Goal: Information Seeking & Learning: Find specific fact

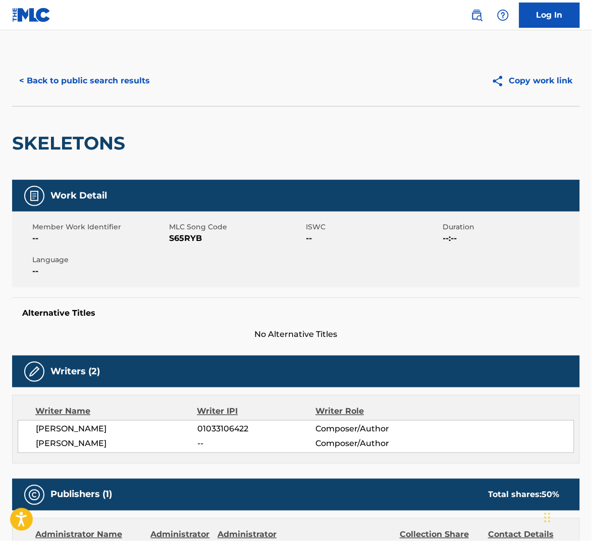
click at [78, 89] on button "< Back to public search results" at bounding box center [84, 80] width 145 height 25
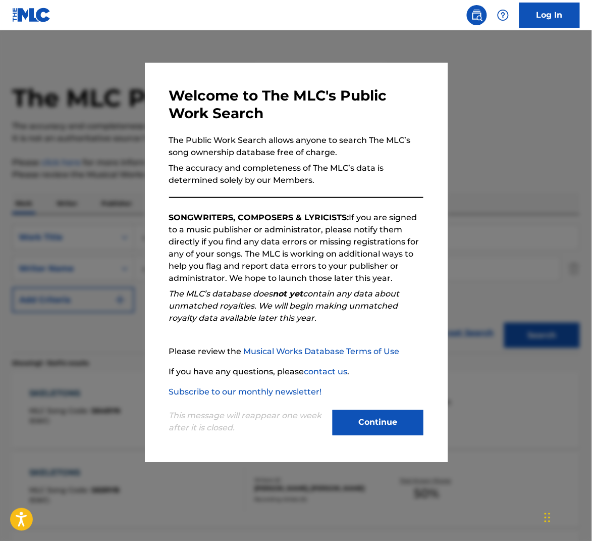
click at [392, 425] on button "Continue" at bounding box center [378, 422] width 91 height 25
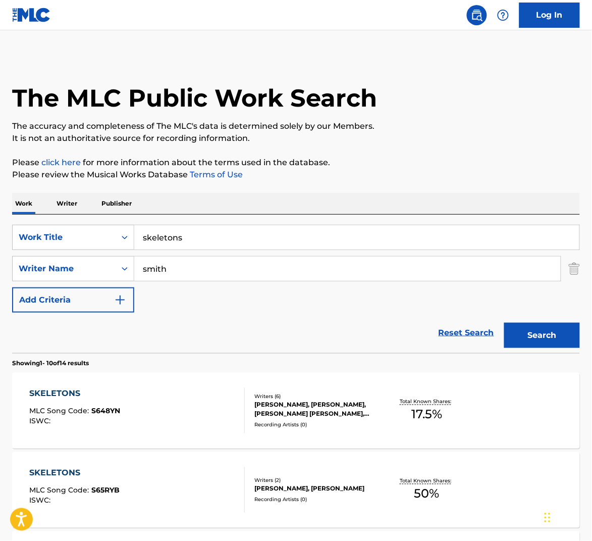
click at [282, 243] on input "skeletons" at bounding box center [356, 237] width 445 height 24
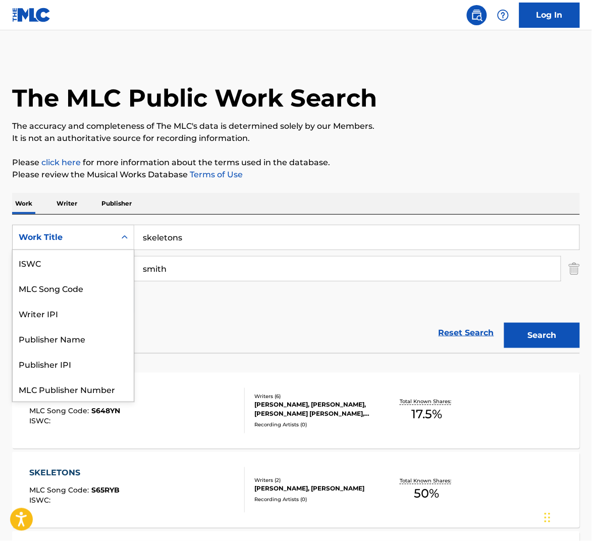
click at [113, 237] on div "Work Title" at bounding box center [64, 237] width 103 height 19
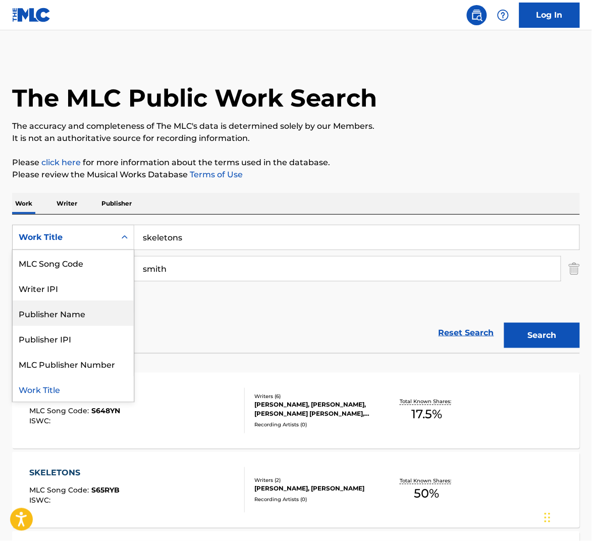
click at [208, 289] on div "SearchWithCriteria8a401653-4ec2-49ec-925c-a227a0da3183 Publisher Name, 4 of 7. …" at bounding box center [296, 269] width 568 height 88
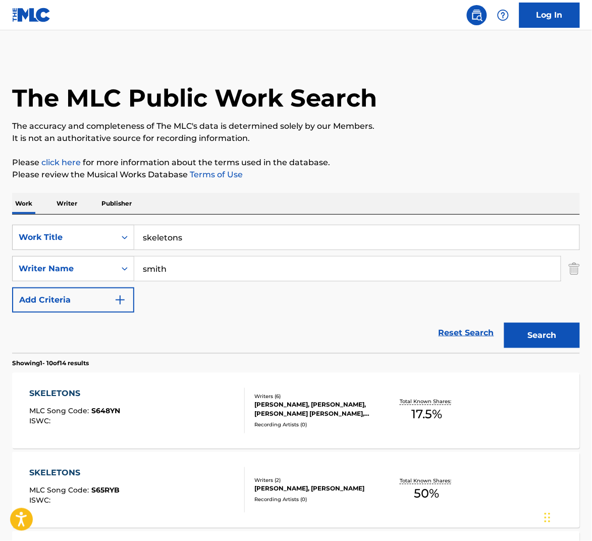
click at [208, 270] on input "smith" at bounding box center [347, 268] width 427 height 24
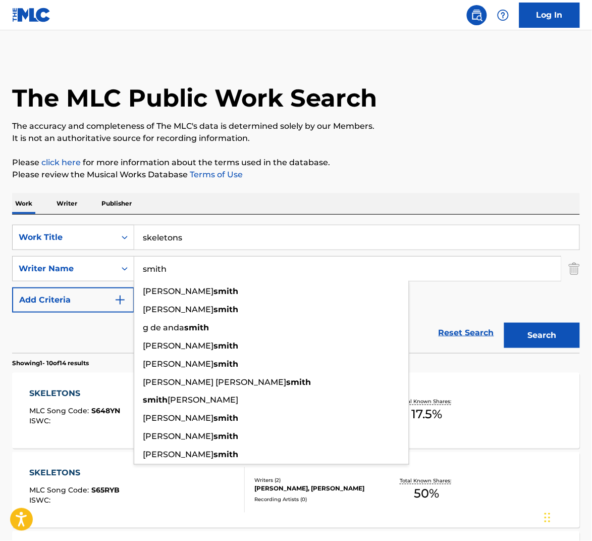
click at [208, 270] on input "smith" at bounding box center [347, 268] width 427 height 24
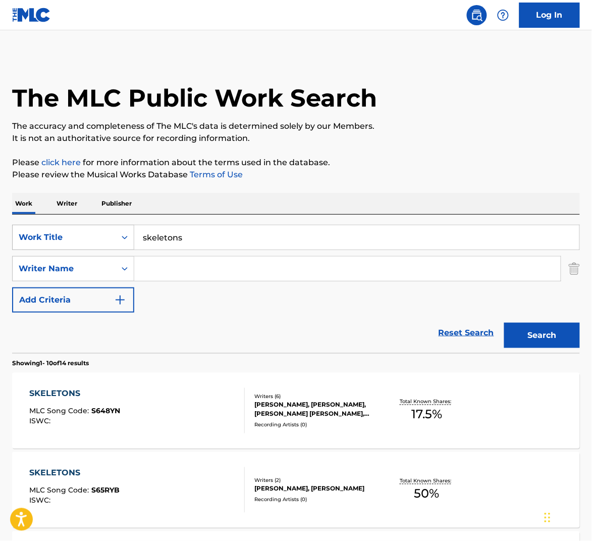
click at [62, 225] on div "Work Title" at bounding box center [73, 237] width 122 height 25
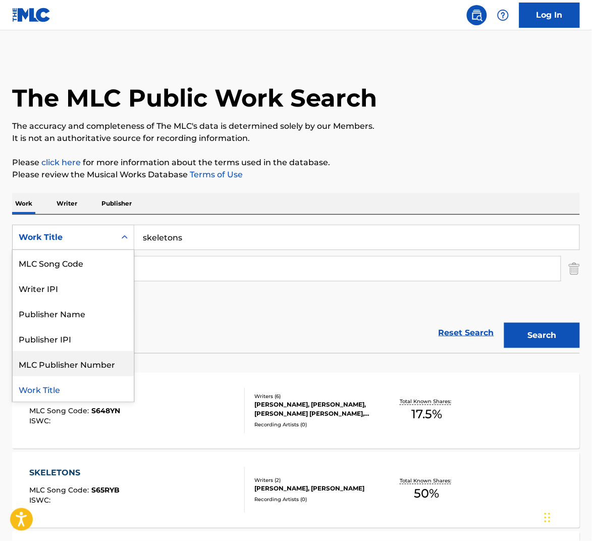
scroll to position [0, 0]
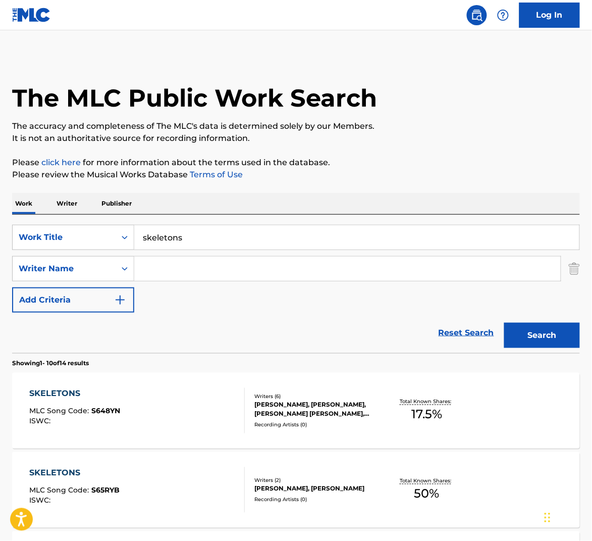
click at [220, 329] on div "Reset Search Search" at bounding box center [296, 332] width 568 height 40
click at [341, 309] on div "SearchWithCriteria8a401653-4ec2-49ec-925c-a227a0da3183 Work Title skeletons Sea…" at bounding box center [296, 269] width 568 height 88
click at [120, 278] on div "Search Form" at bounding box center [125, 268] width 18 height 24
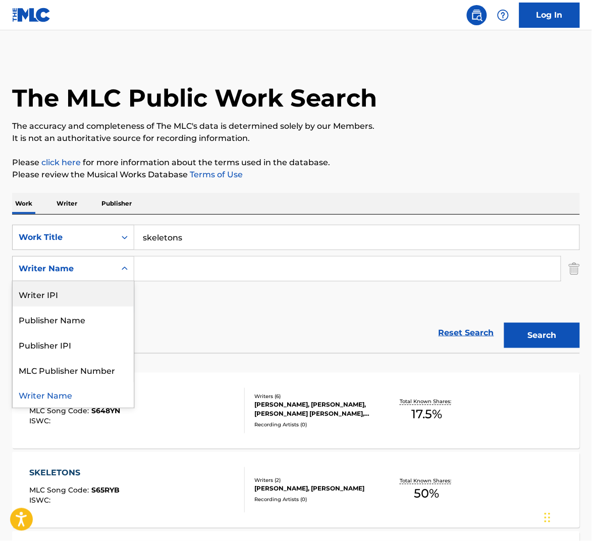
click at [113, 290] on div "Writer IPI" at bounding box center [73, 293] width 121 height 25
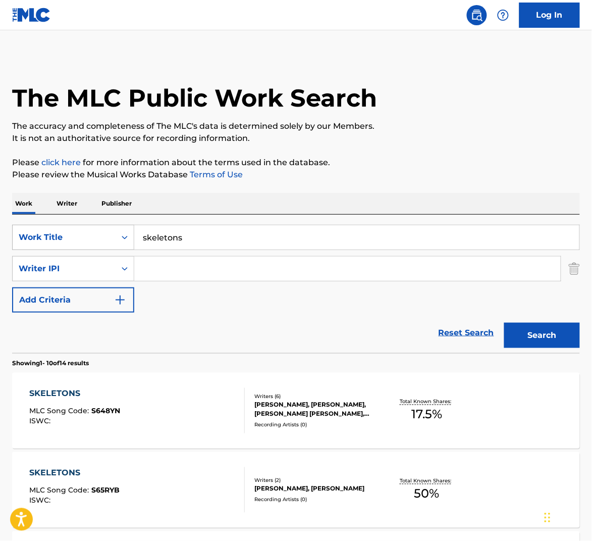
click at [116, 242] on div "Search Form" at bounding box center [125, 237] width 18 height 18
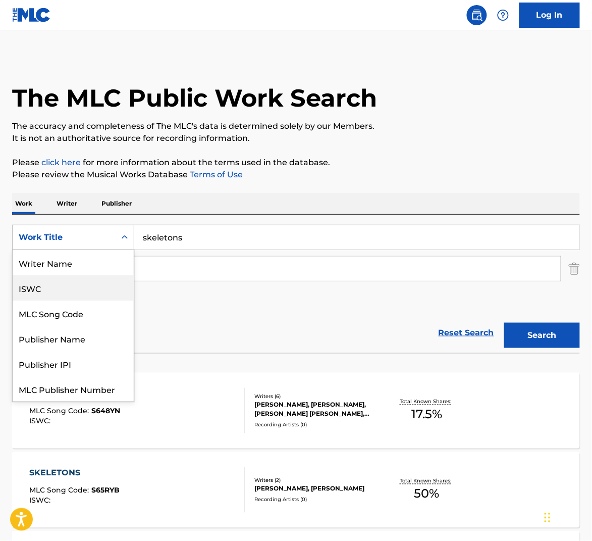
click at [84, 275] on div "ISWC" at bounding box center [73, 287] width 121 height 25
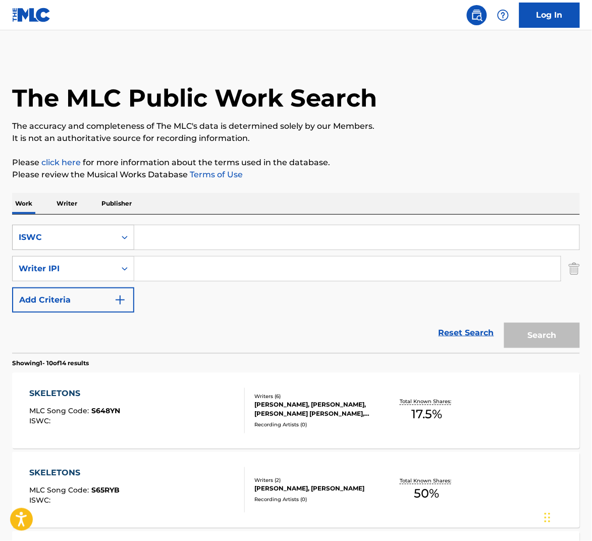
click at [111, 242] on div "ISWC" at bounding box center [64, 237] width 103 height 19
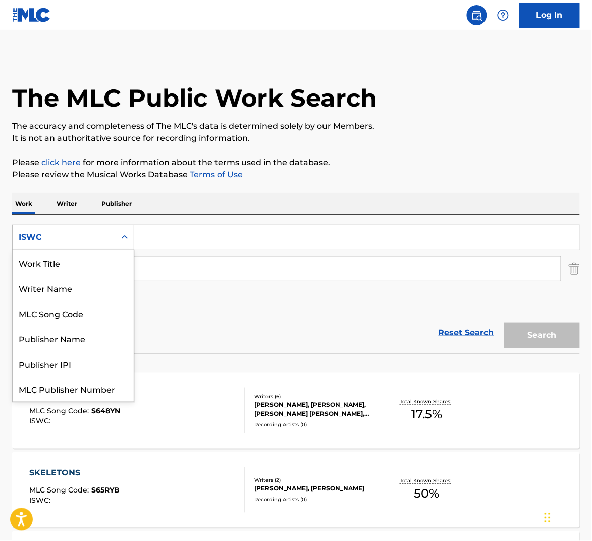
scroll to position [25, 0]
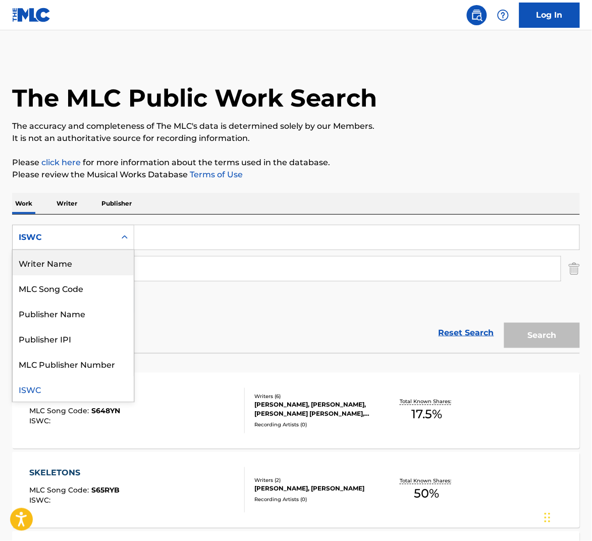
click at [104, 261] on div "Writer Name" at bounding box center [73, 262] width 121 height 25
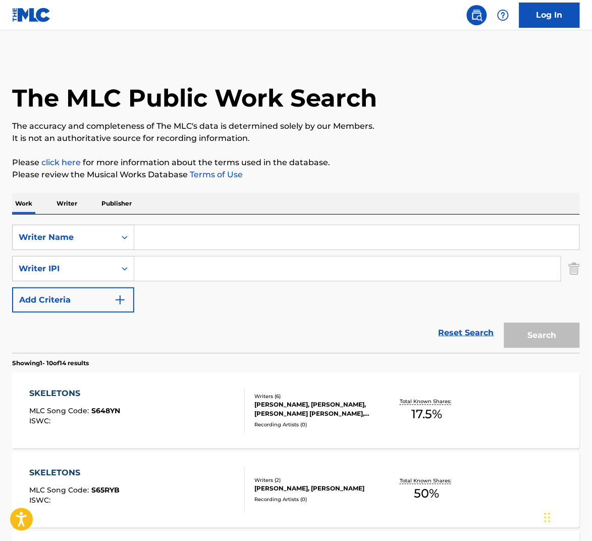
click at [173, 234] on input "Search Form" at bounding box center [356, 237] width 445 height 24
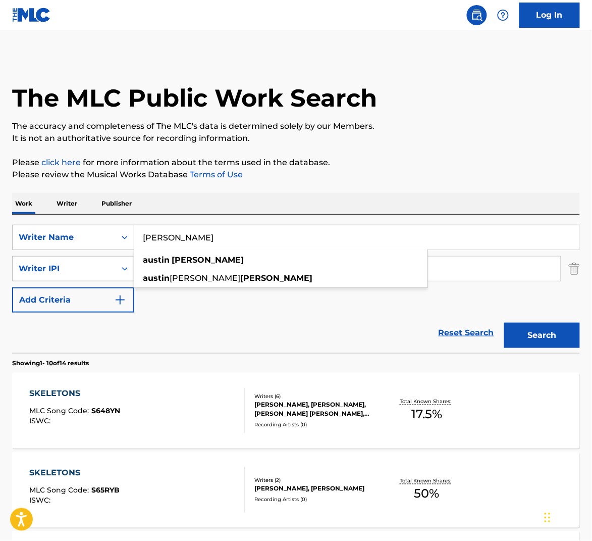
type input "[PERSON_NAME]"
click at [504, 323] on button "Search" at bounding box center [542, 335] width 76 height 25
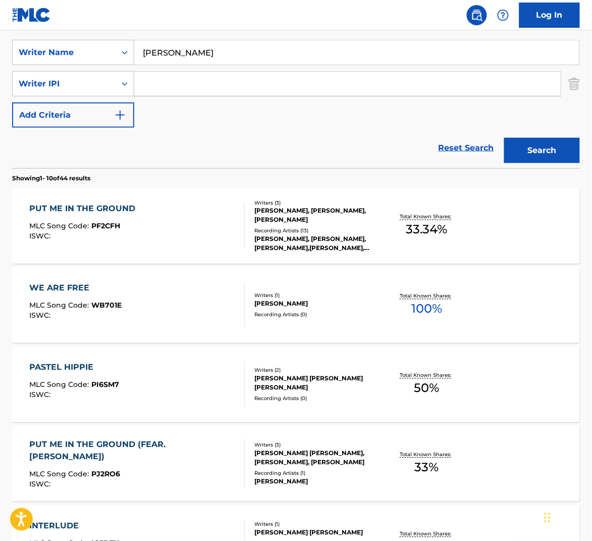
scroll to position [200, 0]
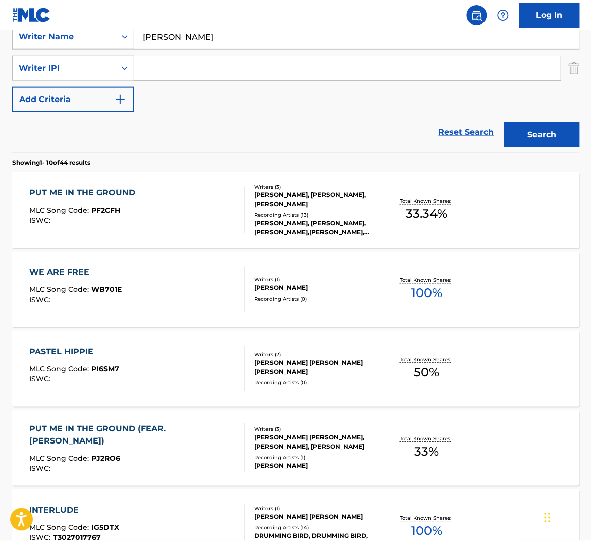
click at [184, 300] on div "WE ARE FREE MLC Song Code : WB701E ISWC :" at bounding box center [137, 289] width 216 height 45
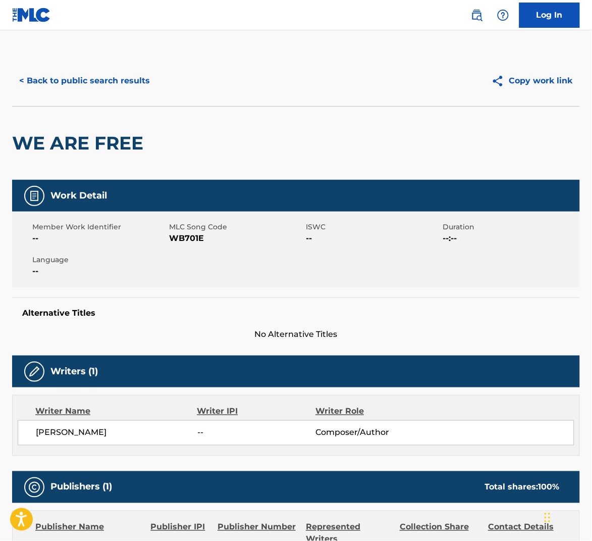
click at [128, 77] on button "< Back to public search results" at bounding box center [84, 80] width 145 height 25
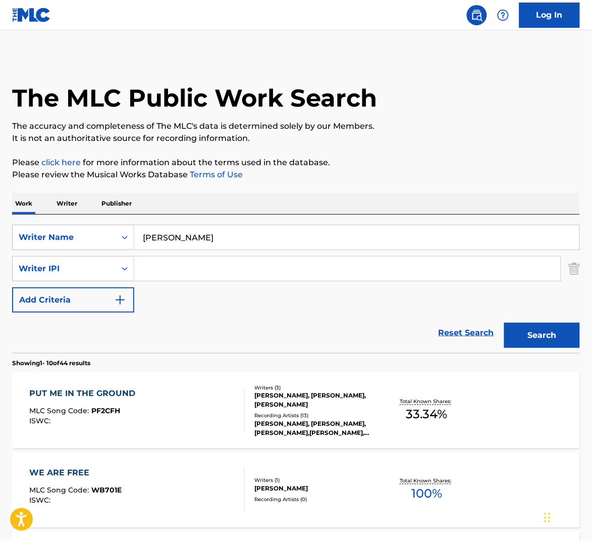
scroll to position [200, 0]
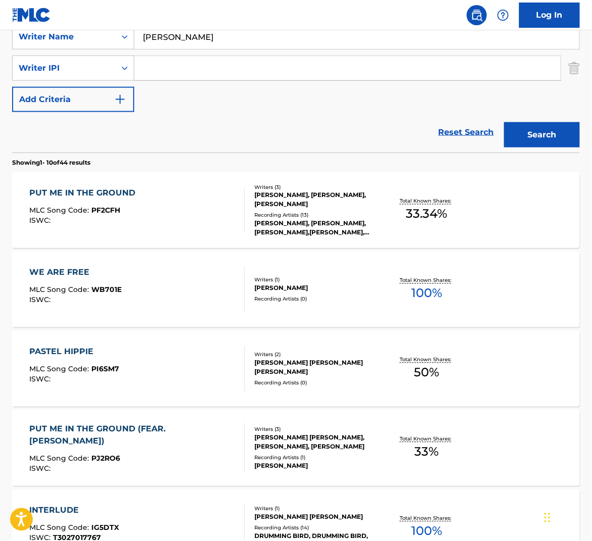
click at [190, 368] on div "PASTEL HIPPIE MLC Song Code : PI6SM7 ISWC :" at bounding box center [137, 368] width 216 height 45
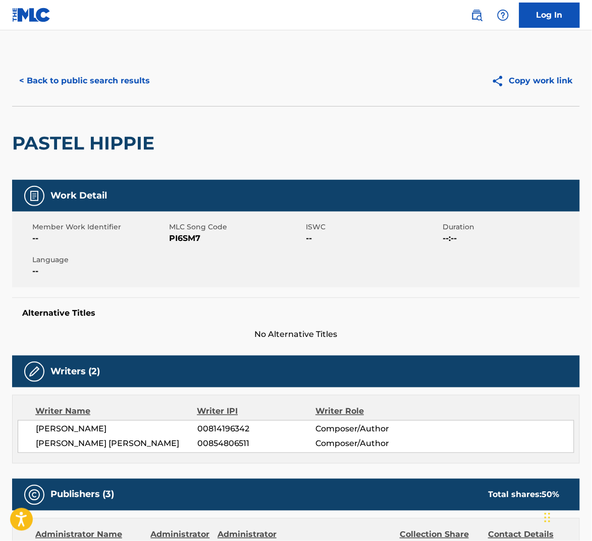
click at [110, 83] on button "< Back to public search results" at bounding box center [84, 80] width 145 height 25
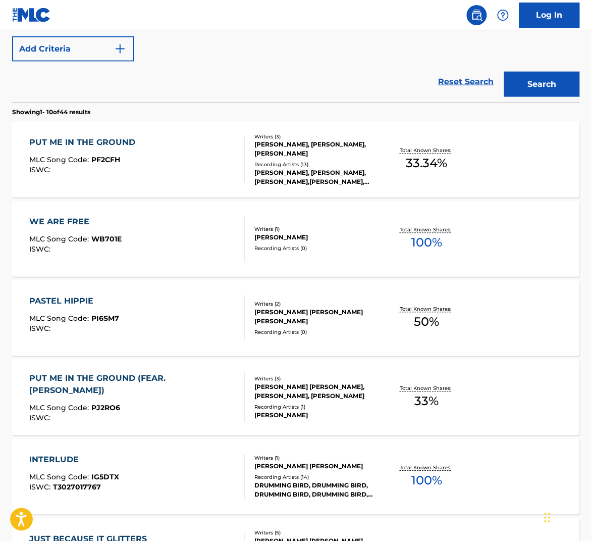
scroll to position [449, 0]
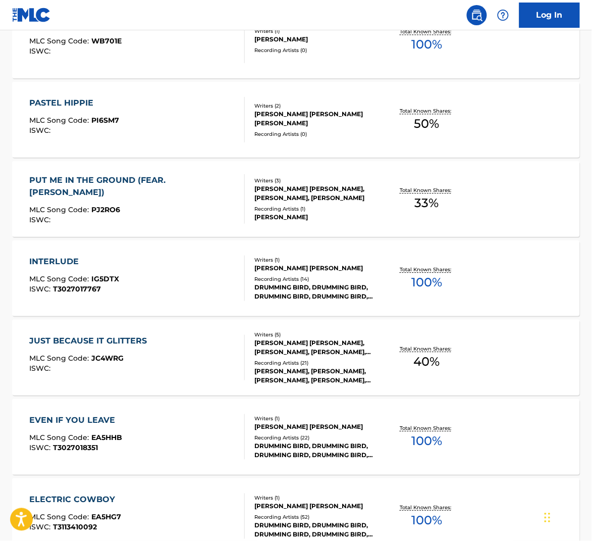
click at [204, 283] on div "INTERLUDE MLC Song Code : IG5DTX ISWC : T3027017767" at bounding box center [137, 277] width 216 height 45
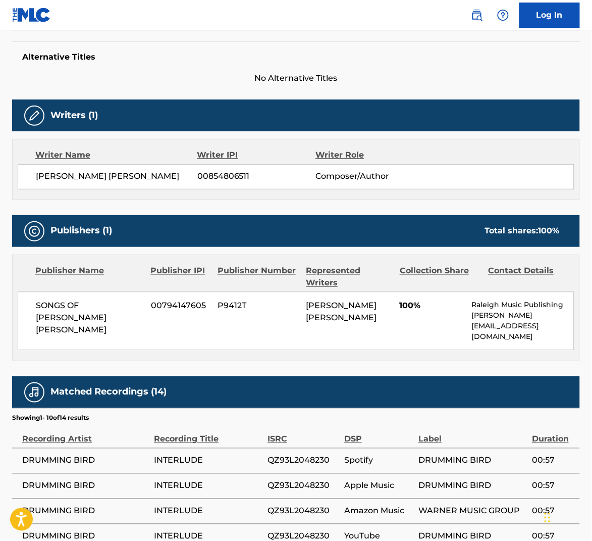
scroll to position [463, 0]
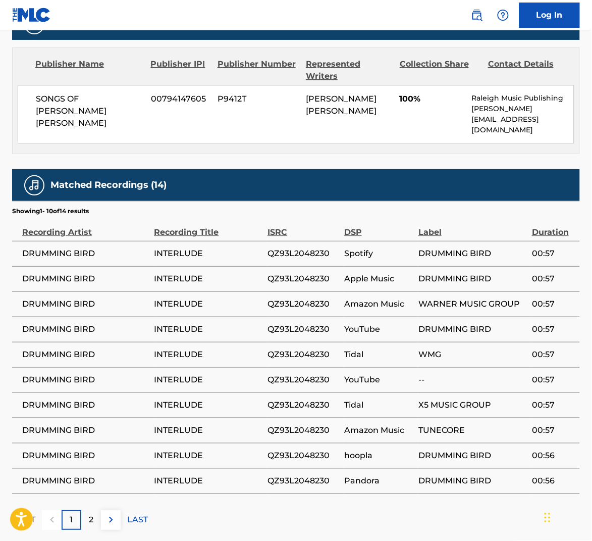
scroll to position [506, 0]
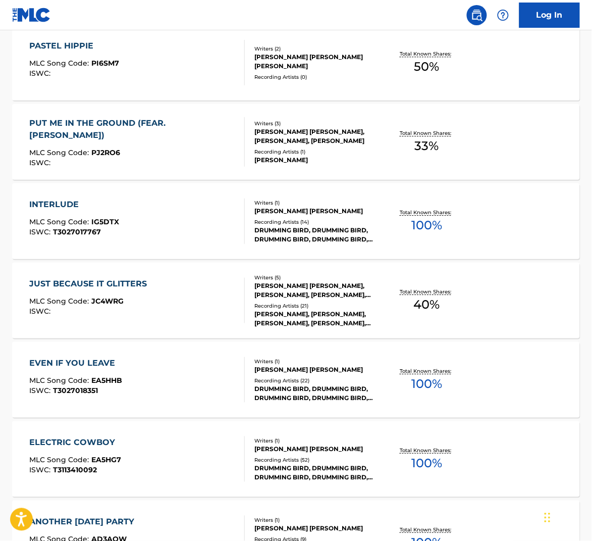
click at [169, 375] on div "EVEN IF YOU LEAVE MLC Song Code : EA5HHB ISWC : T3027018351" at bounding box center [137, 379] width 216 height 45
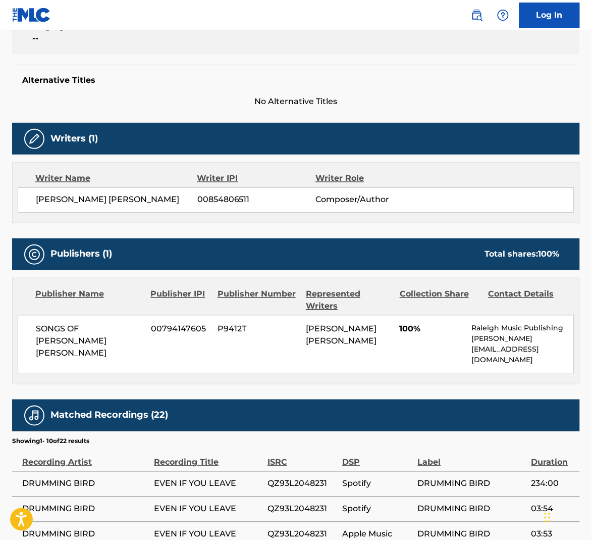
scroll to position [246, 0]
